Goal: Transaction & Acquisition: Purchase product/service

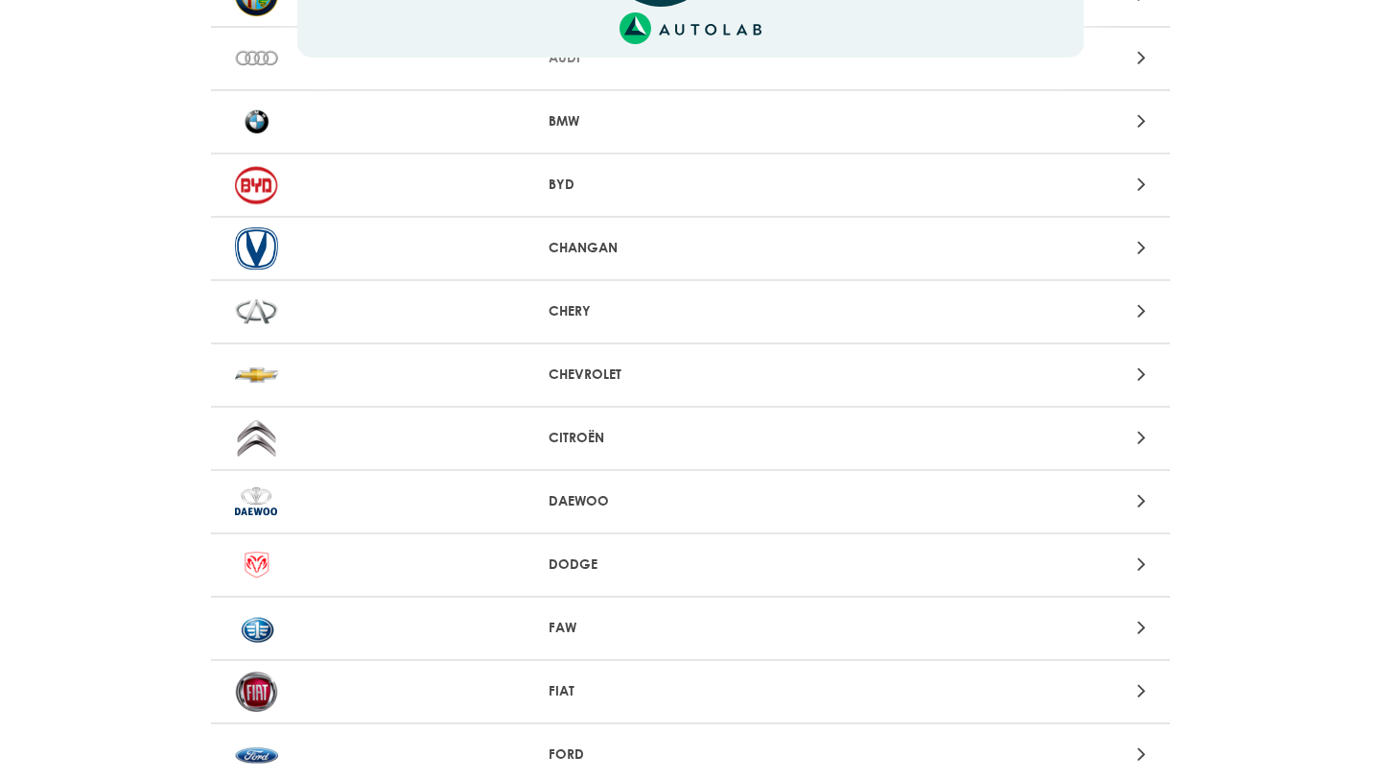
scroll to position [290, 0]
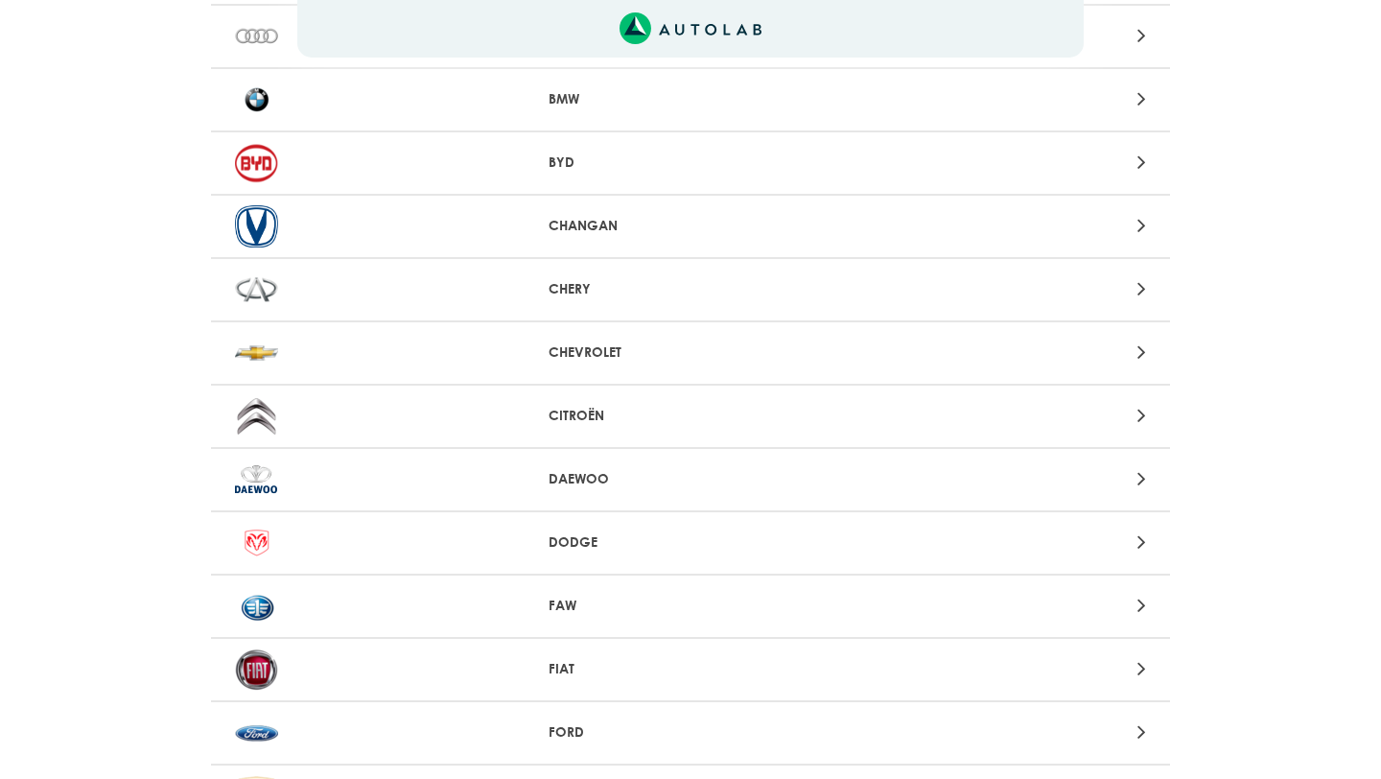
click at [577, 365] on div "Aquí, puedes modificar la ciudad. OK .aex,.bex{fill:none!important;stroke:#50c4…" at bounding box center [690, 99] width 1381 height 779
click at [593, 355] on p "CHEVROLET" at bounding box center [691, 352] width 285 height 20
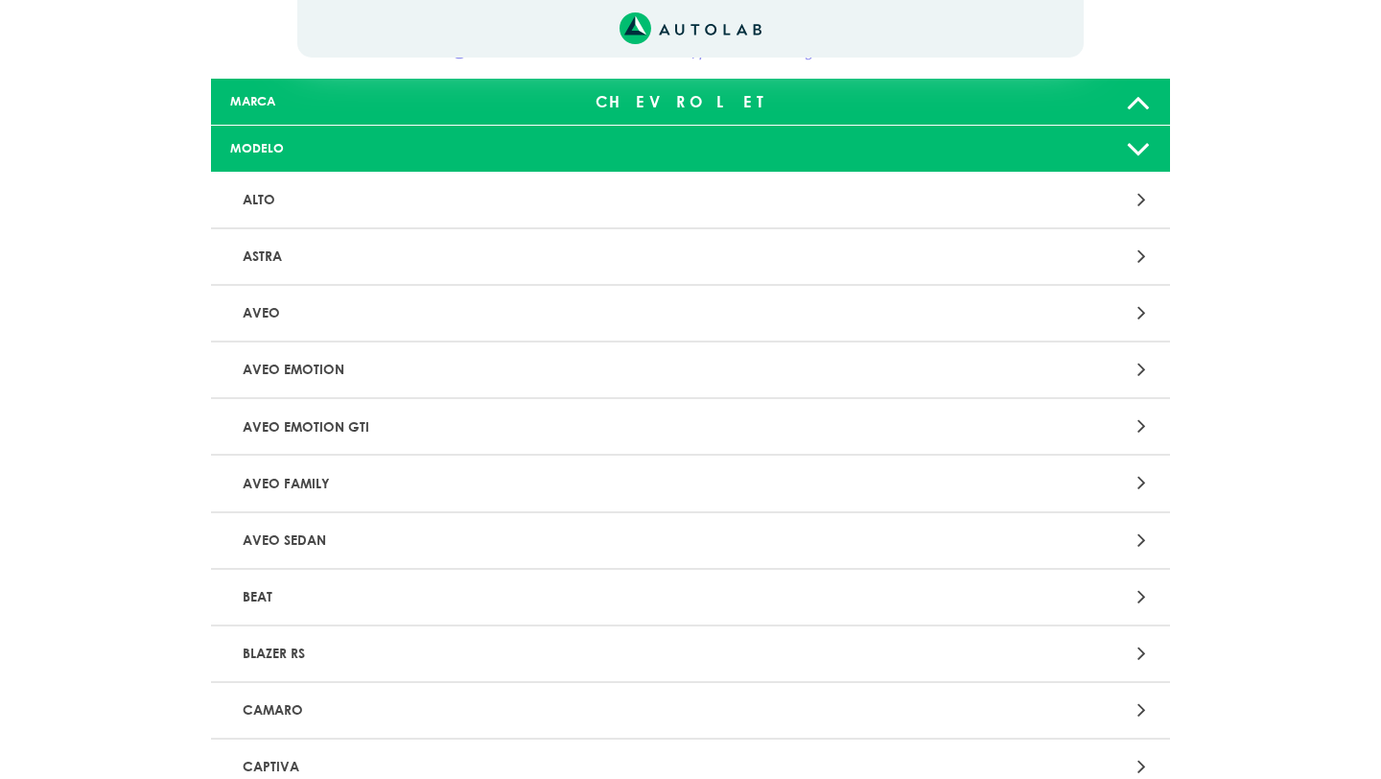
scroll to position [118, 0]
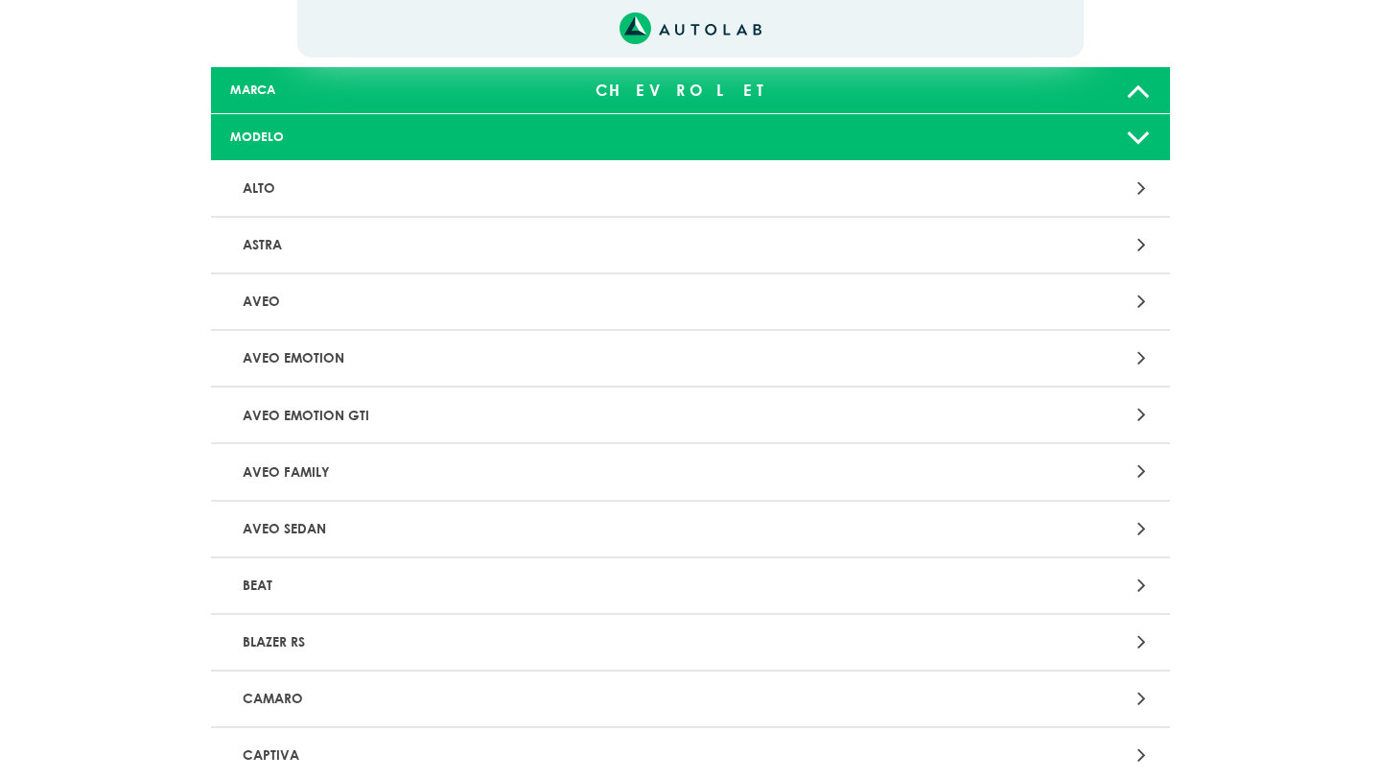
click at [341, 474] on p "AVEO FAMILY" at bounding box center [534, 471] width 598 height 35
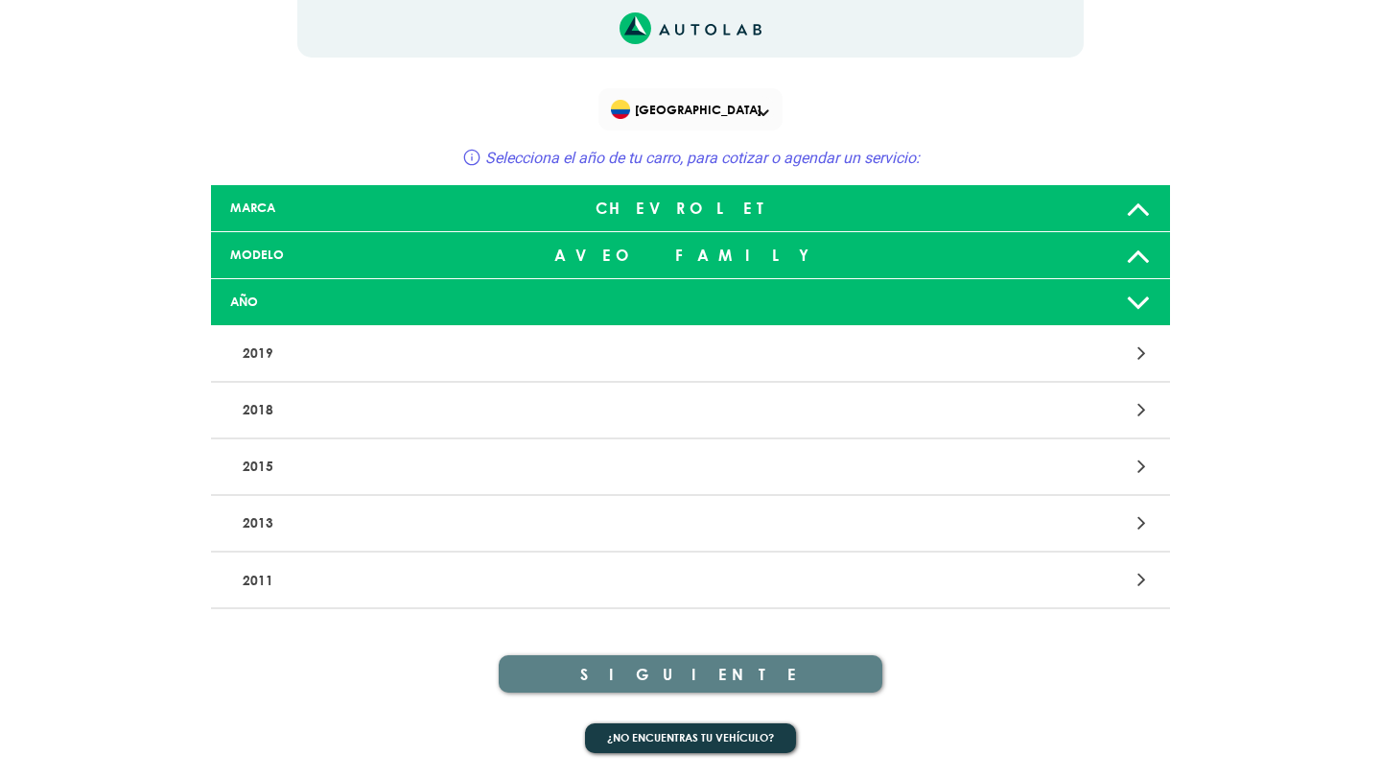
click at [426, 522] on p "2013" at bounding box center [534, 523] width 598 height 35
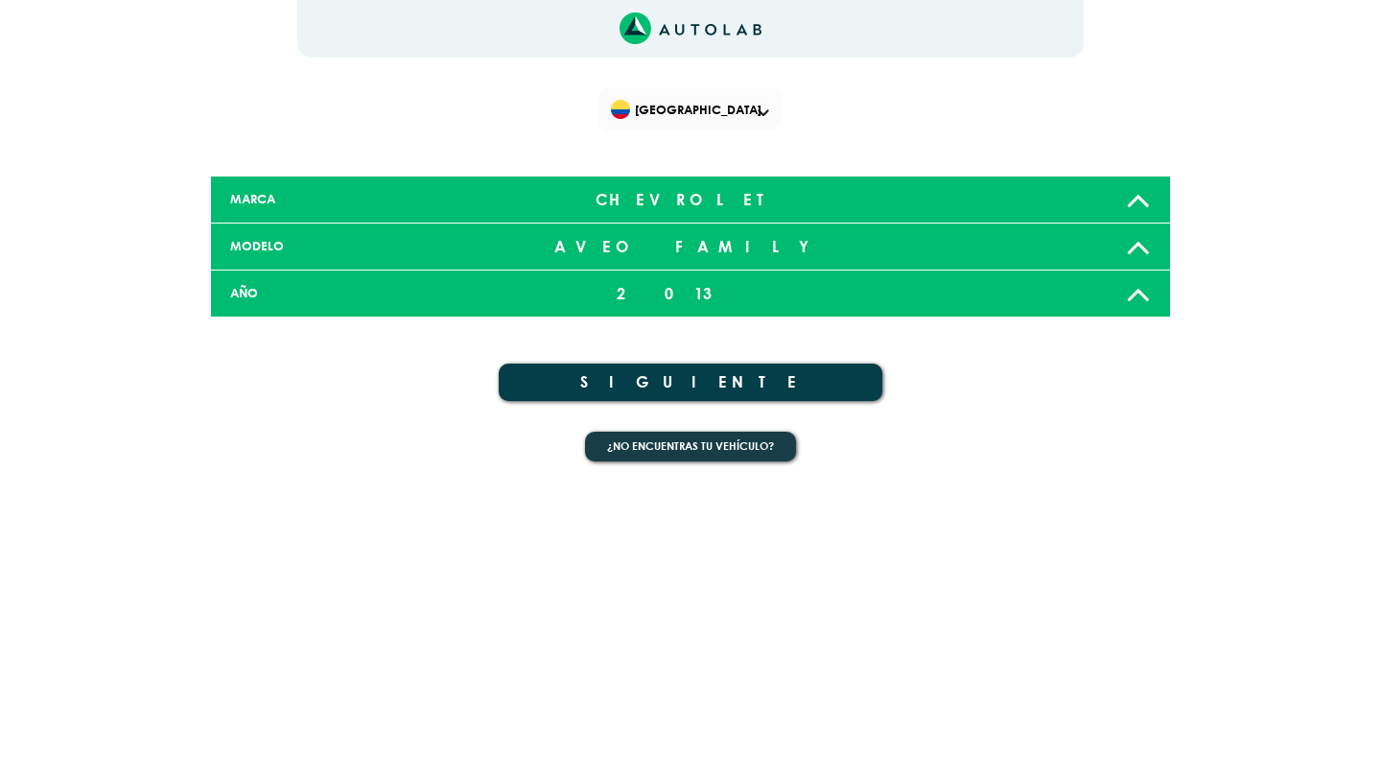
click at [661, 386] on button "SIGUIENTE" at bounding box center [691, 382] width 384 height 37
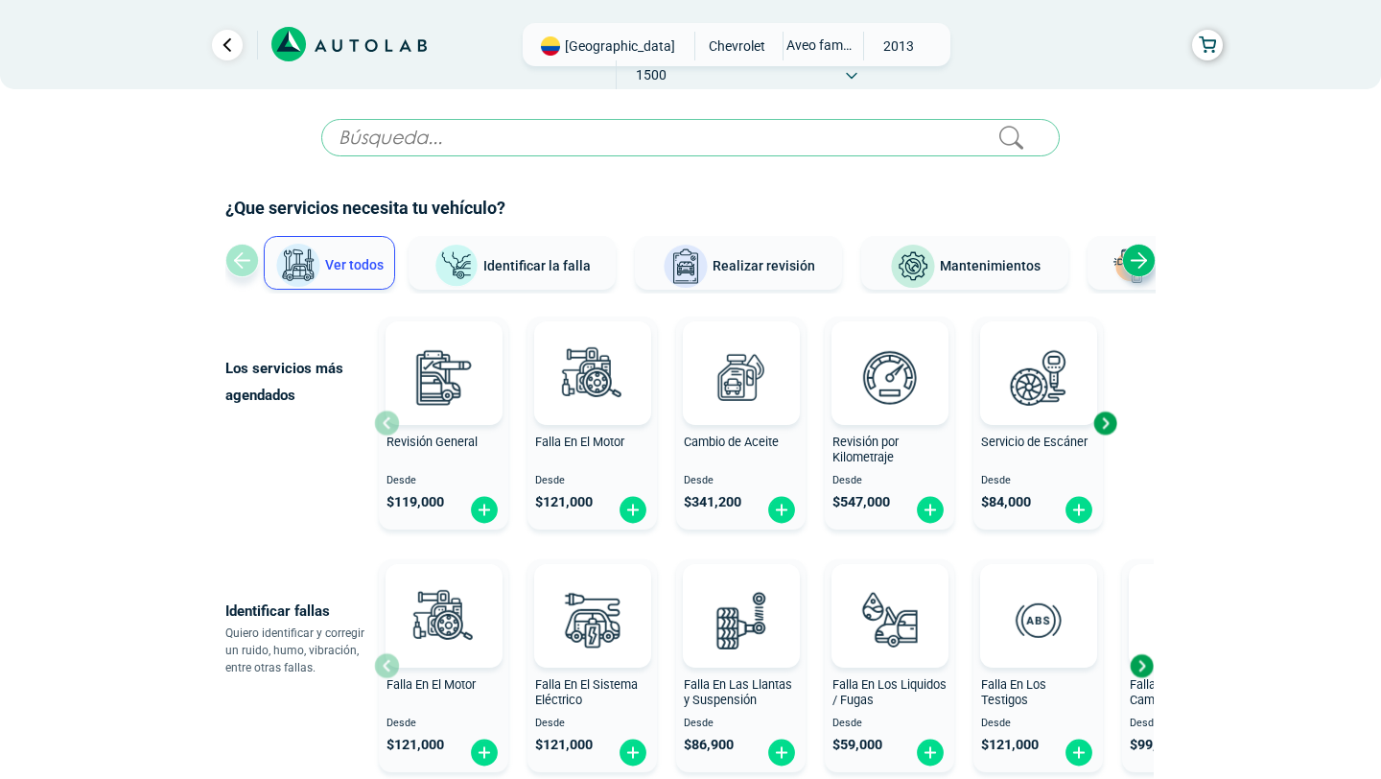
click at [866, 138] on input "text" at bounding box center [690, 137] width 739 height 37
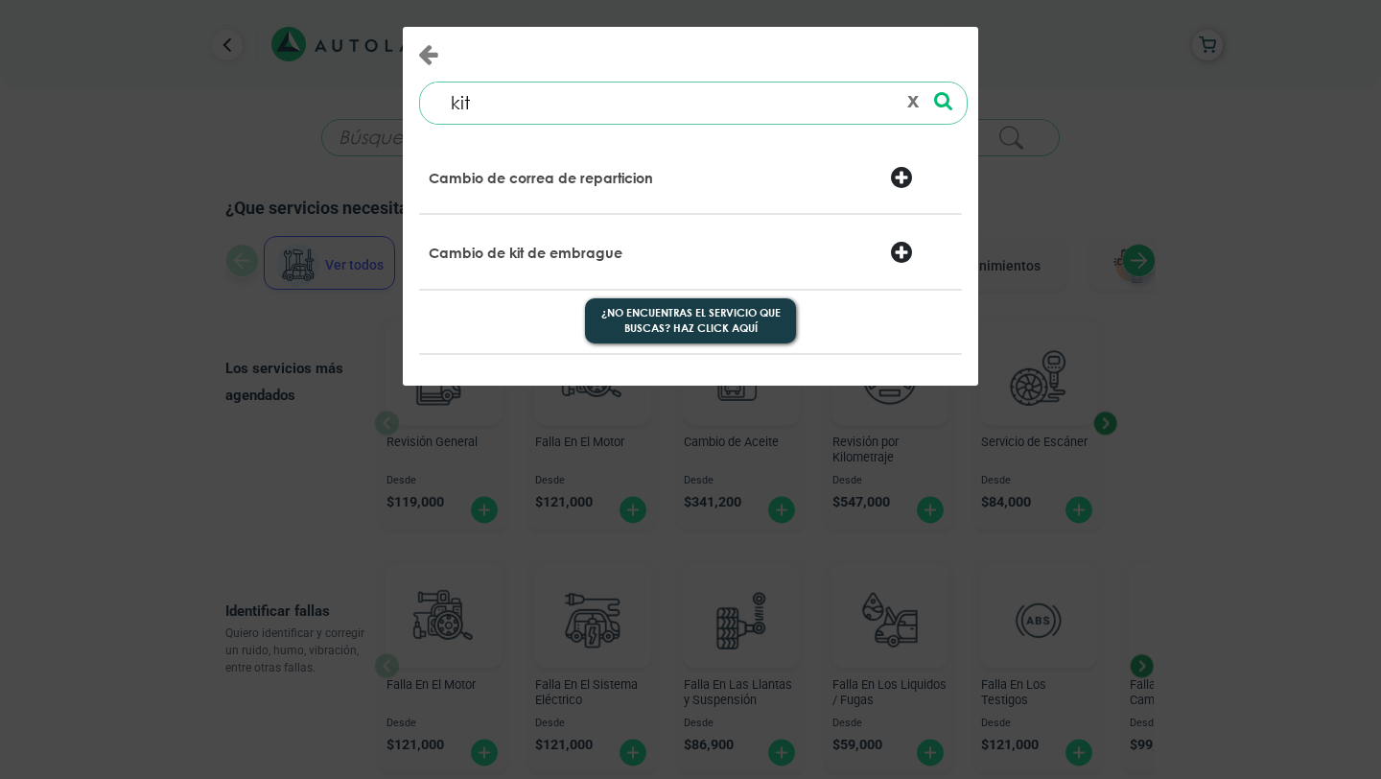
type input "kit"
click at [899, 253] on div at bounding box center [921, 254] width 92 height 27
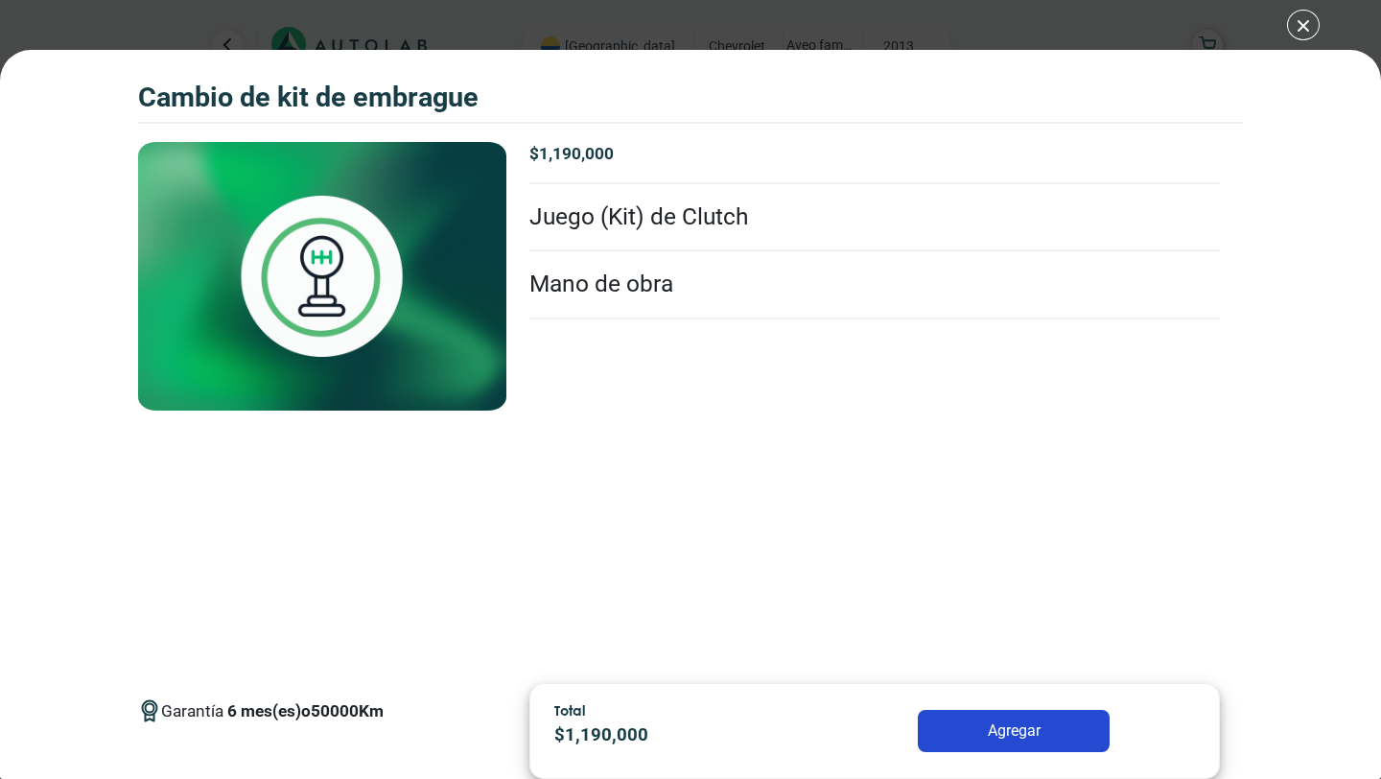
click at [612, 212] on li "Juego (Kit) de Clutch" at bounding box center [875, 218] width 691 height 68
click at [1303, 25] on div "CAMBIO DE KIT DE EMBRAGUE CAMBIO DE KIT DE EMBRAGUE Garantía 6 50000 Km $" at bounding box center [690, 389] width 1381 height 779
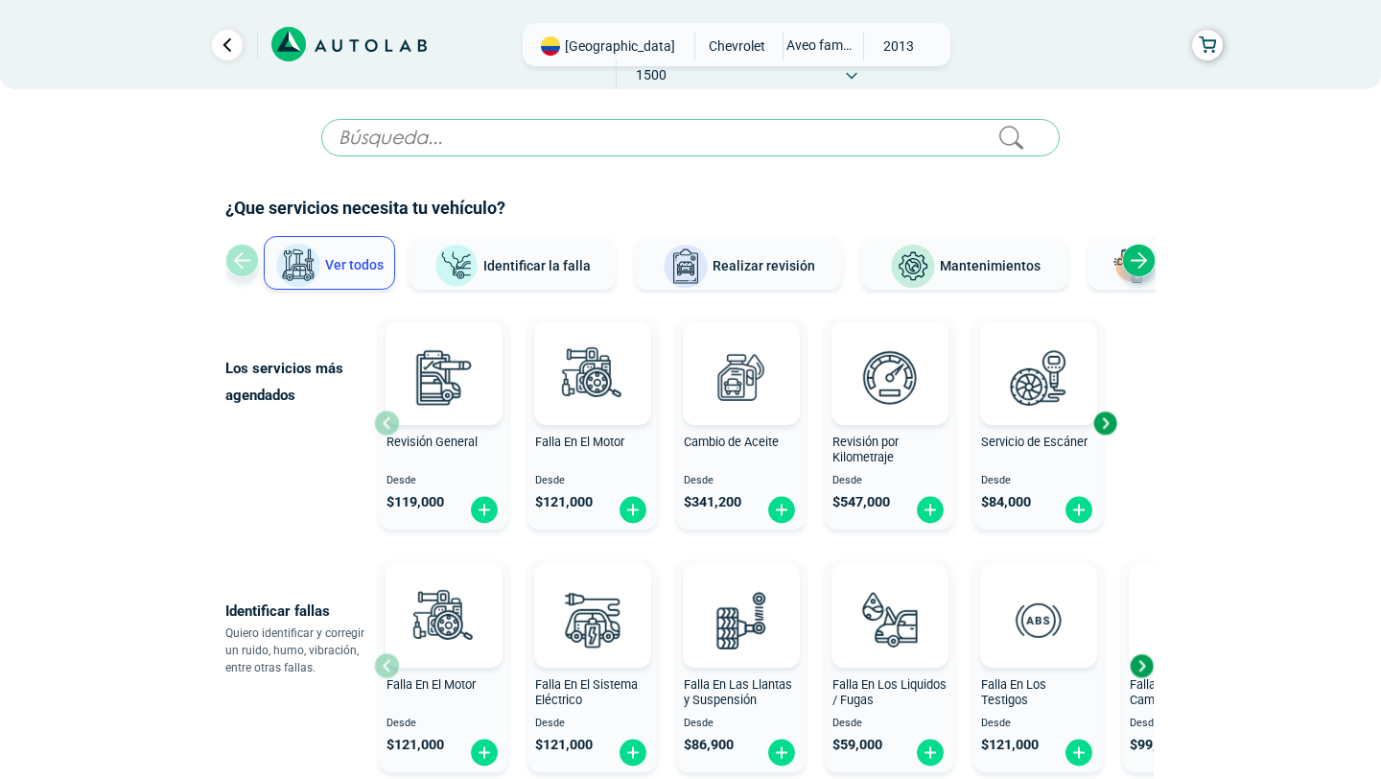
click at [1137, 269] on div "Next slide" at bounding box center [1139, 261] width 34 height 34
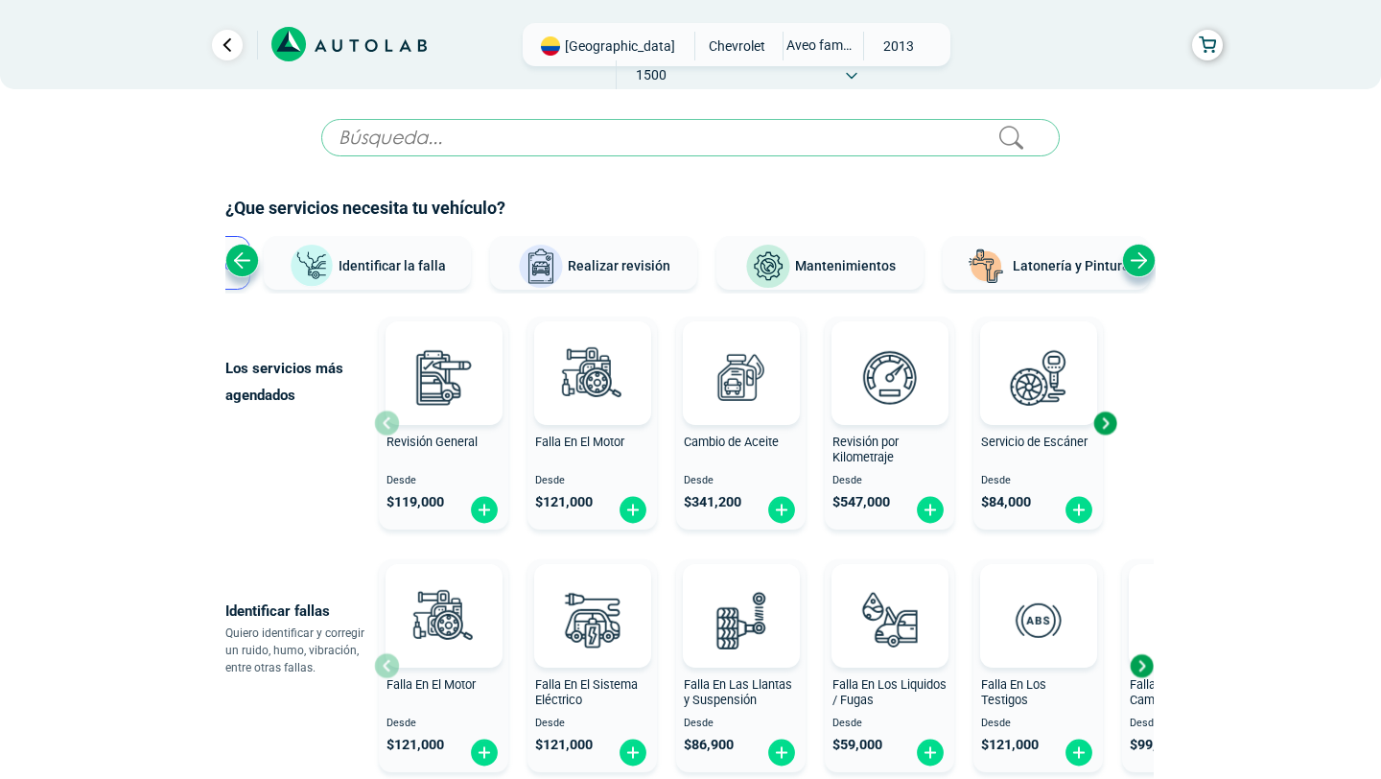
click at [1137, 269] on div "Next slide" at bounding box center [1139, 261] width 34 height 34
